Goal: Task Accomplishment & Management: Manage account settings

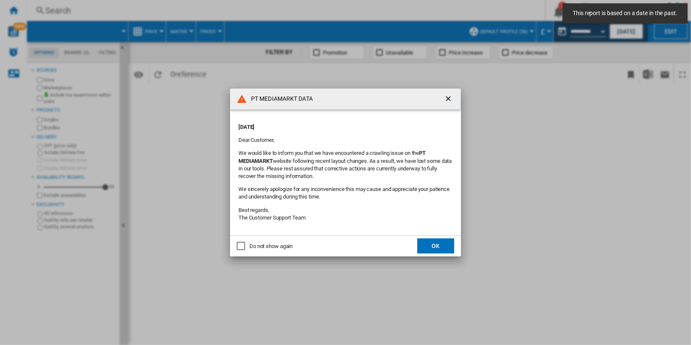
click at [439, 247] on button "OK" at bounding box center [435, 245] width 37 height 15
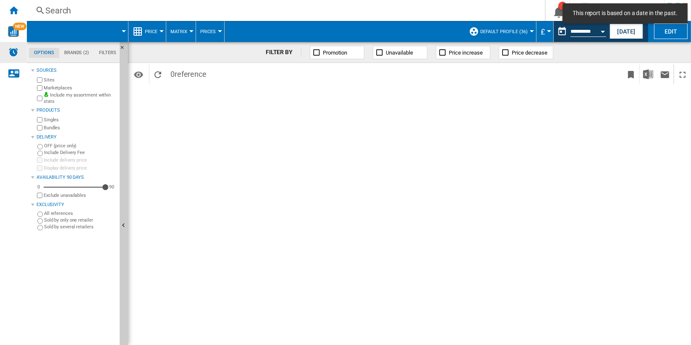
click at [12, 49] on img "Alerts" at bounding box center [13, 52] width 10 height 10
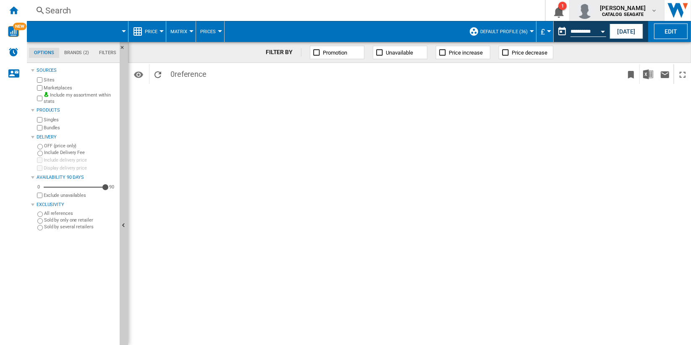
click at [631, 10] on span "[PERSON_NAME]" at bounding box center [623, 8] width 46 height 8
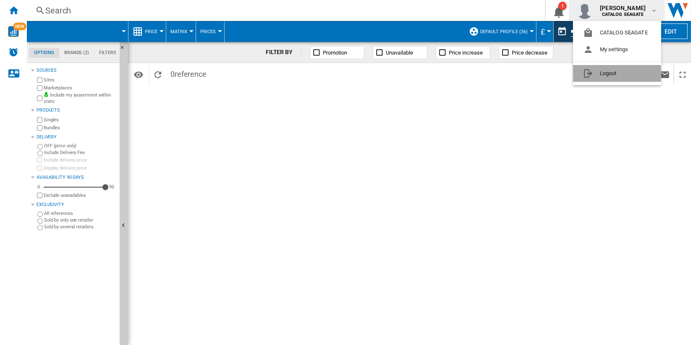
click at [626, 74] on button "Logout" at bounding box center [617, 73] width 88 height 17
